Goal: Task Accomplishment & Management: Manage account settings

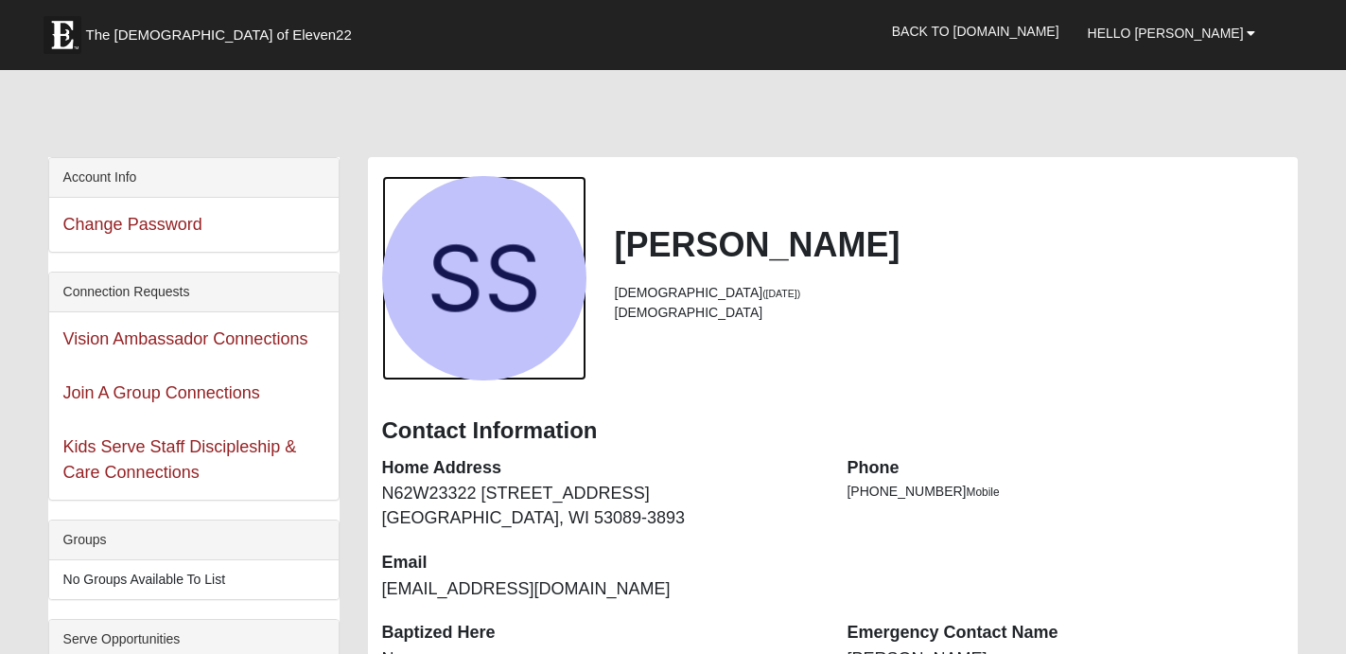
click at [522, 257] on div "View Fullsize Photo" at bounding box center [484, 278] width 204 height 204
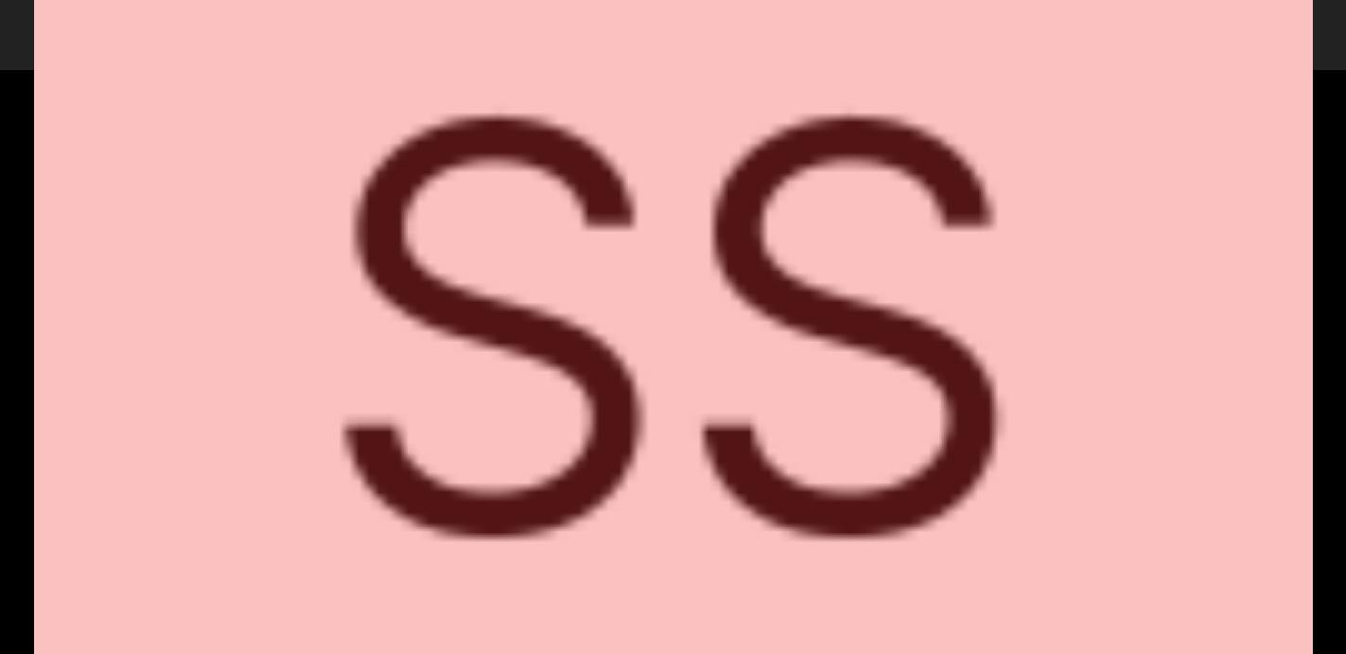
click at [522, 257] on div "View Fullsize Photo" at bounding box center [673, 327] width 1279 height 1279
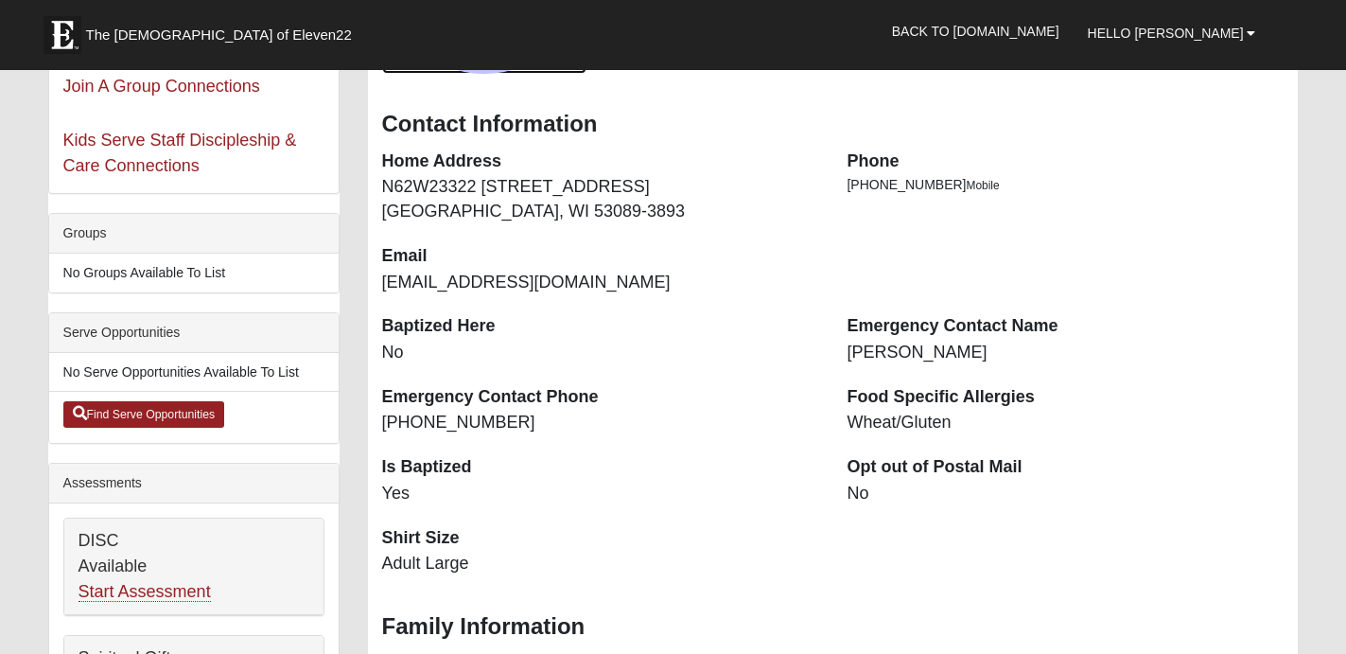
scroll to position [275, 0]
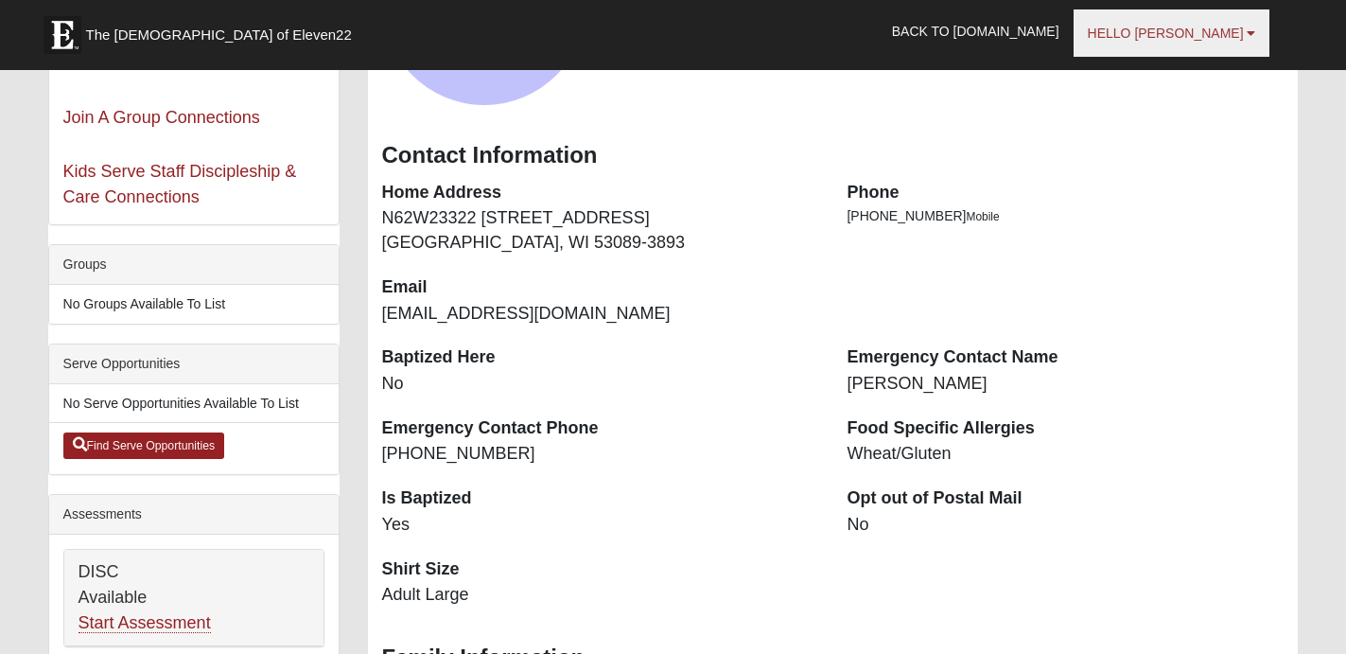
click at [1254, 27] on b at bounding box center [1251, 32] width 9 height 13
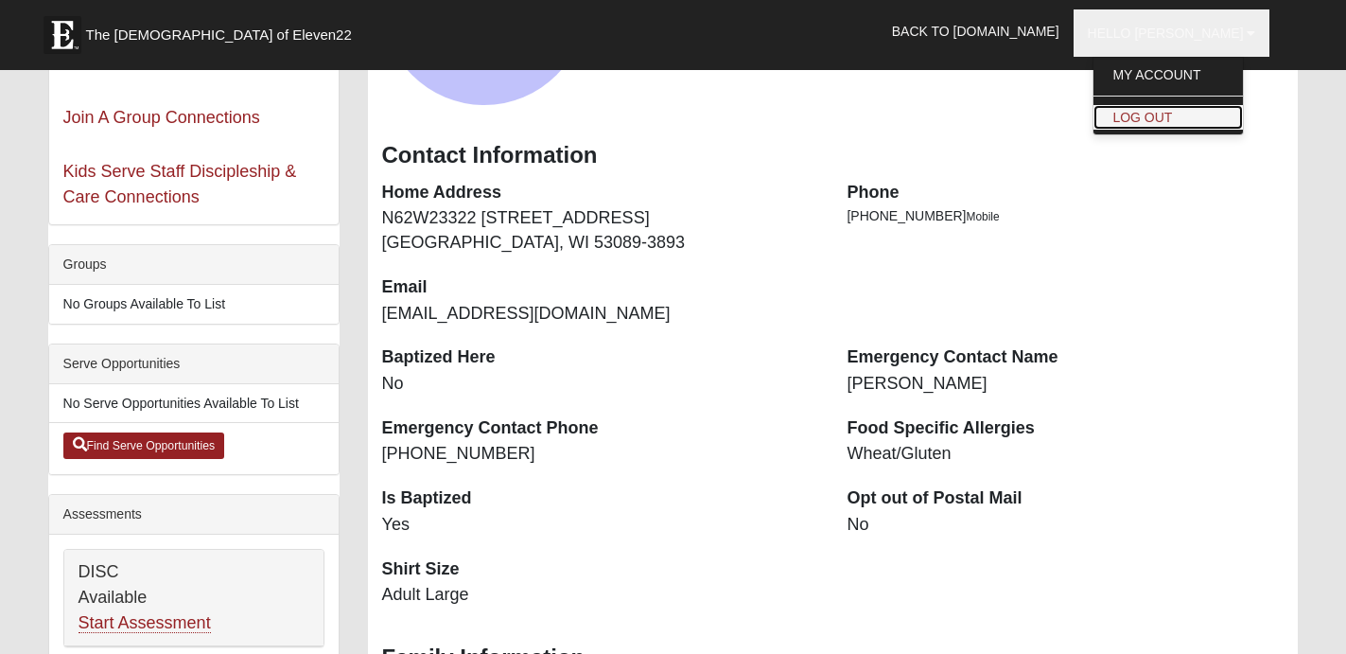
click at [1192, 117] on link "Log Out" at bounding box center [1167, 117] width 149 height 25
